Goal: Task Accomplishment & Management: Manage account settings

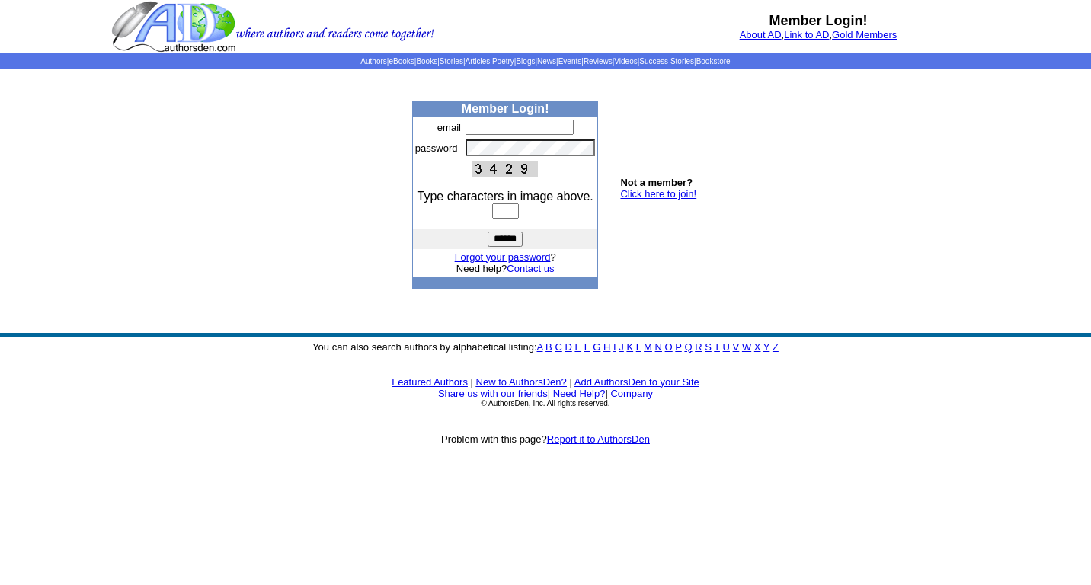
type input "**********"
click at [503, 212] on input "text" at bounding box center [505, 210] width 27 height 15
type input "****"
click at [488, 232] on input "******" at bounding box center [505, 239] width 35 height 15
